Goal: Transaction & Acquisition: Purchase product/service

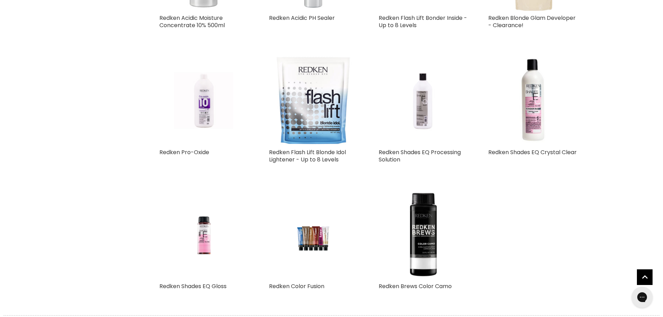
scroll to position [750, 0]
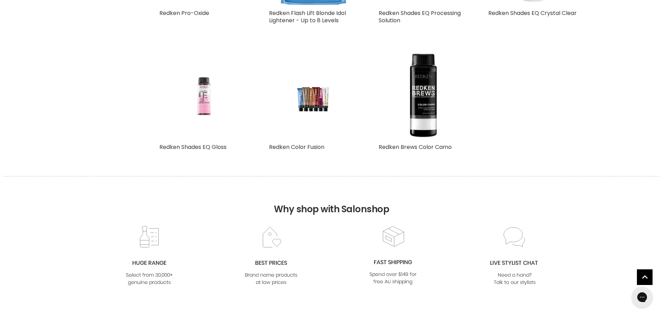
click at [204, 106] on img "Main content" at bounding box center [203, 95] width 59 height 89
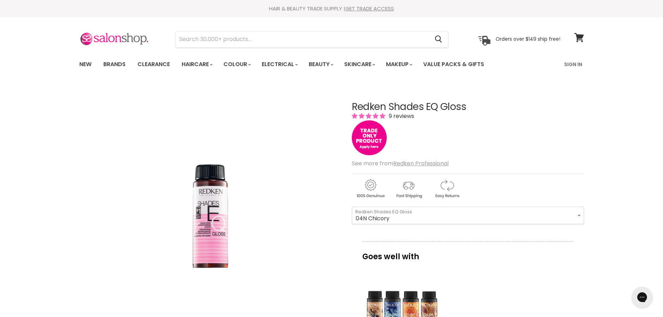
click at [352, 207] on select "08VB [PERSON_NAME] 05V Cosmic Violet 06VB [GEOGRAPHIC_DATA] 04NA Storm Cloud 06…" at bounding box center [468, 215] width 232 height 17
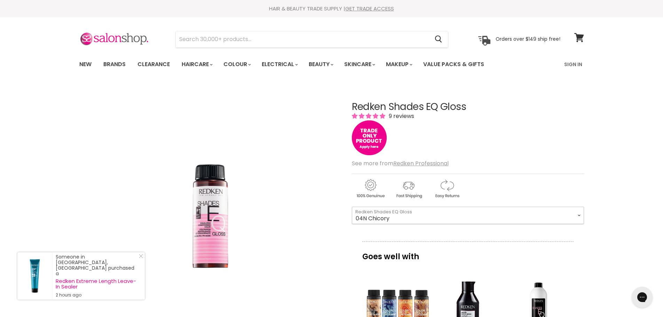
click at [439, 212] on select "08VB [PERSON_NAME] 05V Cosmic Violet 06VB [GEOGRAPHIC_DATA] 04NA Storm Cloud 06…" at bounding box center [468, 215] width 232 height 17
click at [352, 207] on select "08VB [PERSON_NAME] 05V Cosmic Violet 06VB [GEOGRAPHIC_DATA] 04NA Storm Cloud 06…" at bounding box center [468, 215] width 232 height 17
select select "05N Walnut"
